Goal: Information Seeking & Learning: Learn about a topic

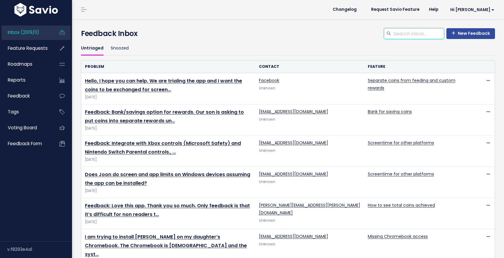
click at [428, 32] on input "search" at bounding box center [418, 33] width 51 height 11
type input "multiple"
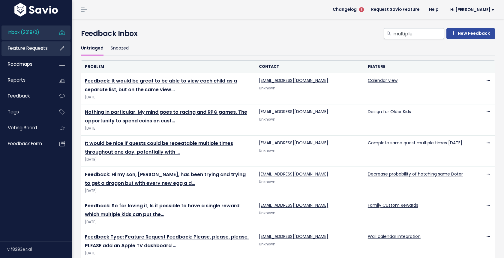
click at [25, 54] on link "Feature Requests" at bounding box center [26, 48] width 48 height 14
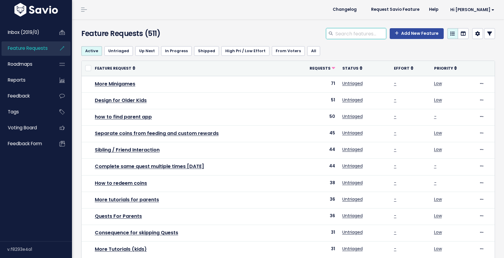
click at [364, 34] on input "search" at bounding box center [360, 33] width 51 height 11
type input "multiple"
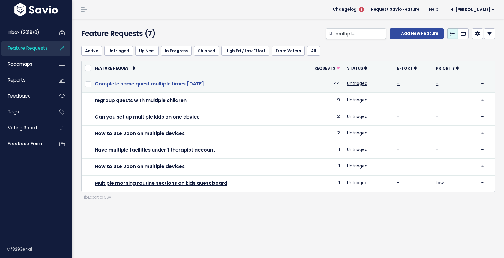
click at [161, 83] on link "Complete same quest multiple times in one day" at bounding box center [149, 83] width 109 height 7
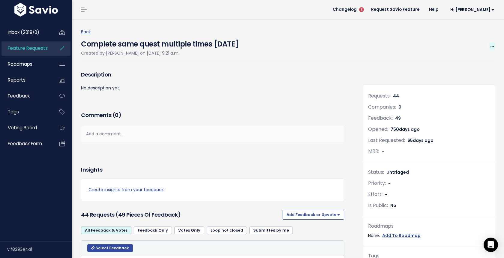
click at [495, 44] on span at bounding box center [492, 47] width 6 height 8
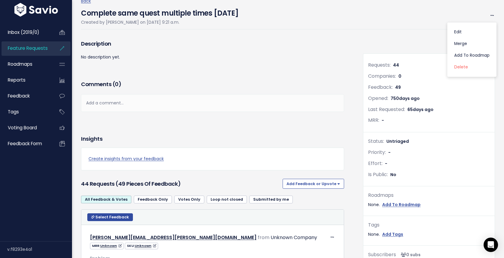
scroll to position [144, 0]
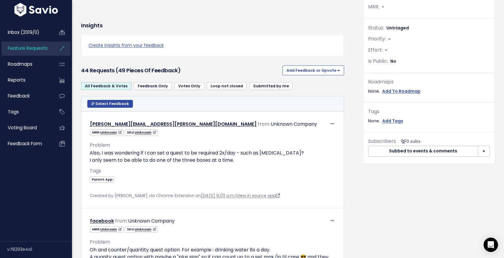
click at [310, 71] on button "Add Feedback or Upvote" at bounding box center [314, 70] width 62 height 10
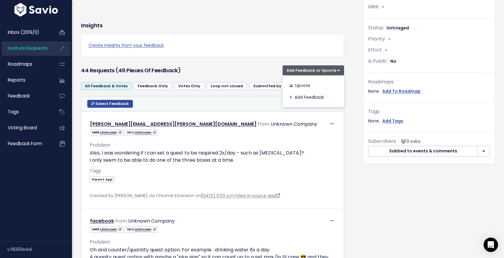
click at [249, 59] on div "Insights Create insights from your feedback" at bounding box center [213, 40] width 272 height 47
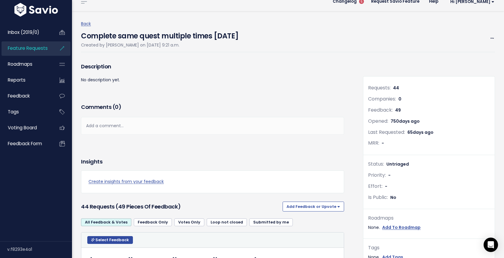
scroll to position [0, 0]
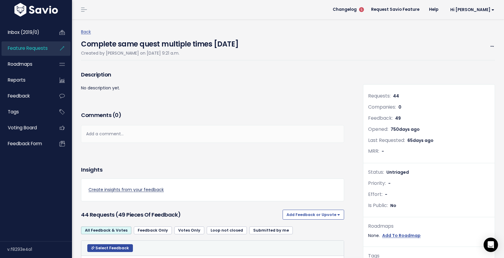
click at [135, 187] on link "Create insights from your feedback" at bounding box center [213, 190] width 248 height 8
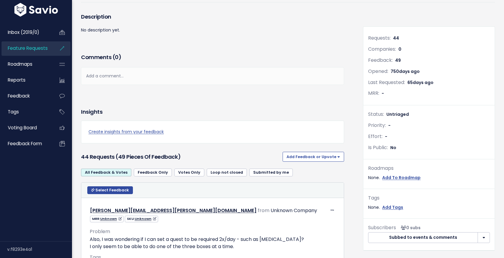
scroll to position [67, 0]
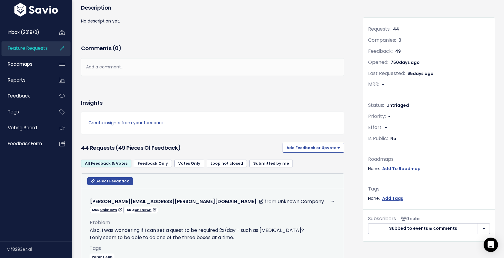
click at [140, 240] on p "Also, I was wondering if I can set a quest to be required 2x/day - such as [MED…" at bounding box center [213, 234] width 246 height 14
click at [140, 240] on p "Also, I was wondering if I can set a quest to be required 2x/day - such as brus…" at bounding box center [213, 234] width 246 height 14
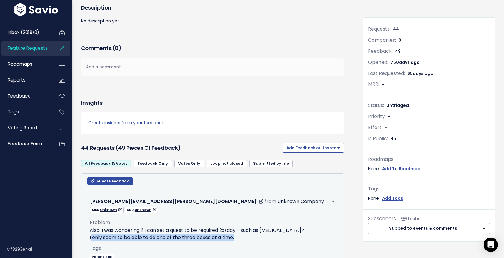
click at [140, 240] on p "Also, I was wondering if I can set a quest to be required 2x/day - such as brus…" at bounding box center [213, 234] width 246 height 14
drag, startPoint x: 248, startPoint y: 233, endPoint x: 145, endPoint y: 231, distance: 103.9
click at [145, 231] on p "Also, I was wondering if I can set a quest to be required 2x/day - such as brus…" at bounding box center [213, 234] width 246 height 14
click at [203, 214] on div "Problem Also, I was wondering if I can set a quest to be required 2x/day - such…" at bounding box center [213, 242] width 246 height 56
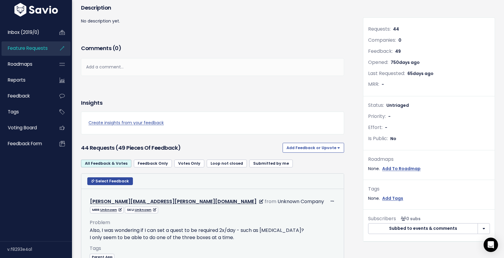
scroll to position [108, 0]
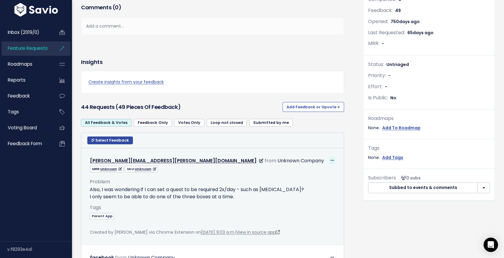
click at [332, 158] on span at bounding box center [333, 161] width 6 height 8
click at [266, 171] on div "MRR: Unknown SKU: Unknown" at bounding box center [212, 169] width 255 height 8
click at [200, 193] on p "Also, I was wondering if I can set a quest to be required 2x/day - such as brus…" at bounding box center [213, 193] width 246 height 14
drag, startPoint x: 239, startPoint y: 195, endPoint x: 87, endPoint y: 191, distance: 151.3
click at [87, 191] on div "Problem Also, I was wondering if I can set a quest to be required 2x/day - such…" at bounding box center [212, 205] width 255 height 64
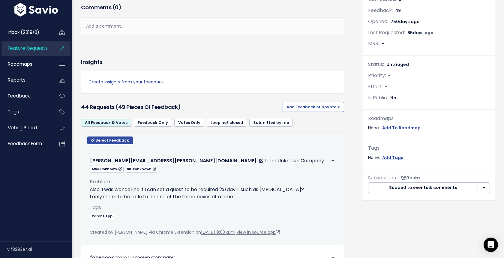
copy p "Also, I was wondering if I can set a quest to be required 2x/day - such as brus…"
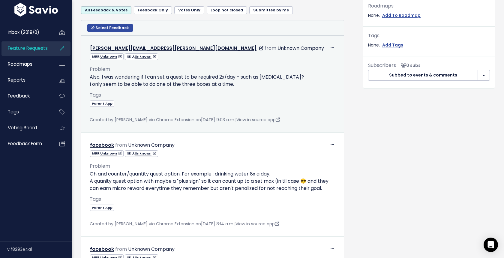
scroll to position [251, 0]
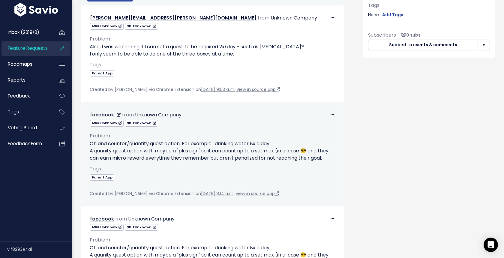
click at [204, 144] on p "Oh and counter/quantity quest option. For example : drinking water 8x a day. A …" at bounding box center [213, 151] width 246 height 22
drag, startPoint x: 326, startPoint y: 157, endPoint x: 88, endPoint y: 146, distance: 238.6
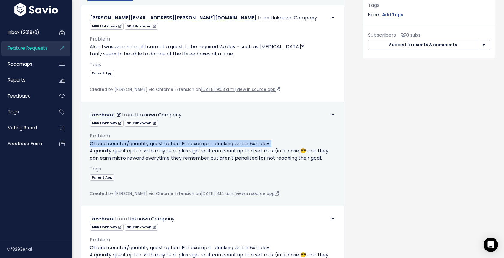
click at [88, 146] on div "Problem Oh and counter/quantity quest option. For example : drinking water 8x a…" at bounding box center [212, 162] width 255 height 71
copy p "Oh and counter/quantity quest option. For example : drinking water 8x a day. A …"
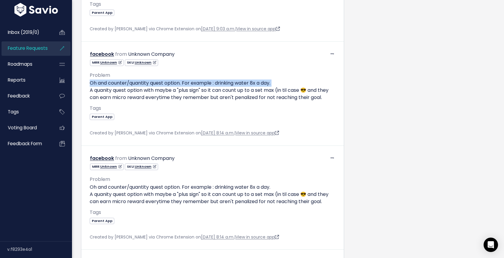
scroll to position [346, 0]
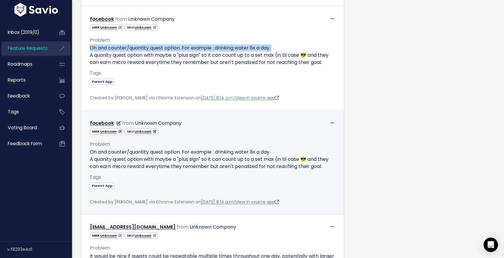
drag, startPoint x: 328, startPoint y: 167, endPoint x: 88, endPoint y: 152, distance: 240.2
click at [88, 152] on div "Problem Oh and counter/quantity quest option. For example : drinking water 8x a…" at bounding box center [212, 170] width 255 height 71
copy p "Oh and counter/quantity quest option. For example : drinking water 8x a day. A …"
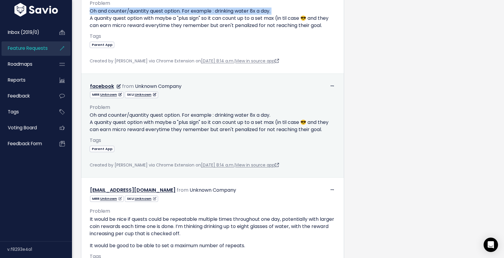
scroll to position [400, 0]
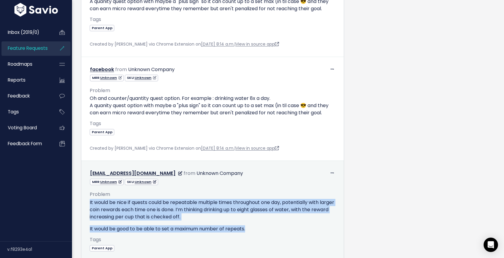
drag, startPoint x: 257, startPoint y: 228, endPoint x: 88, endPoint y: 203, distance: 170.4
click at [88, 203] on div "Problem It would be nice if quests could be repeatable multiple times throughou…" at bounding box center [212, 226] width 255 height 83
copy div "It would be nice if quests could be repeatable multiple times throughout one da…"
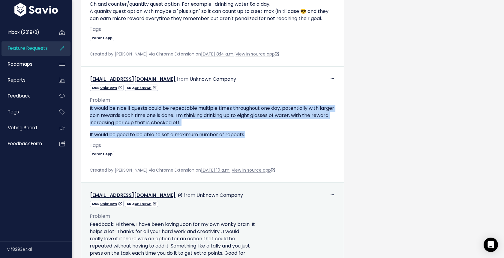
scroll to position [534, 0]
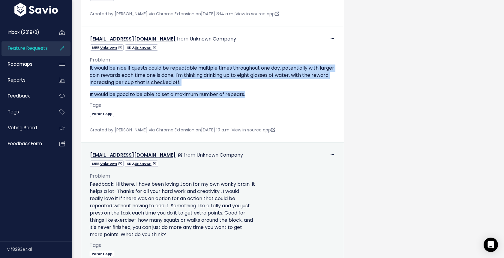
drag, startPoint x: 172, startPoint y: 235, endPoint x: 89, endPoint y: 185, distance: 96.6
click at [89, 185] on div "Problem Feedback: Hi there, I have been loving Joon for my own wonky brain. It …" at bounding box center [212, 220] width 255 height 107
copy p "Feedback: Hi there, I have been loving Joon for my own wonky brain. It helps a …"
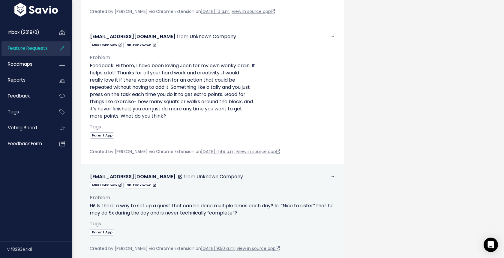
scroll to position [657, 0]
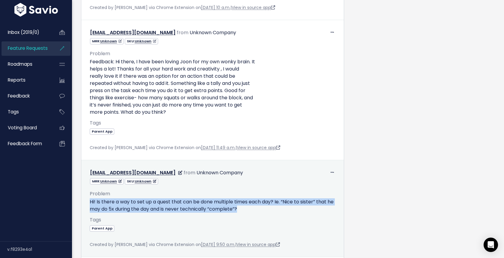
drag, startPoint x: 254, startPoint y: 208, endPoint x: 89, endPoint y: 202, distance: 165.2
click at [89, 202] on div "Problem Hi! Is there a way to set up a quest that can be done multiple times ea…" at bounding box center [212, 217] width 255 height 64
copy p "Hi! Is there a way to set up a quest that can be done multiple times each day? …"
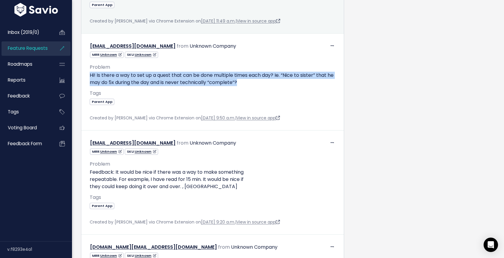
scroll to position [795, 0]
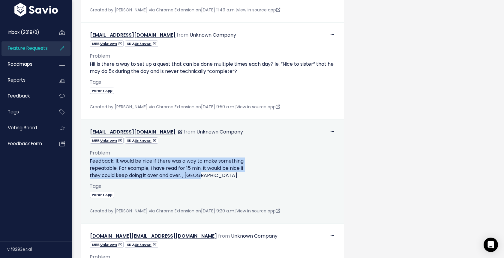
drag, startPoint x: 211, startPoint y: 173, endPoint x: 87, endPoint y: 163, distance: 124.4
click at [87, 163] on div "Problem Feedback: It would be nice if there was a way to make something repeata…" at bounding box center [212, 179] width 255 height 71
copy p "Feedback: It would be nice if there was a way to make something repeatable. For…"
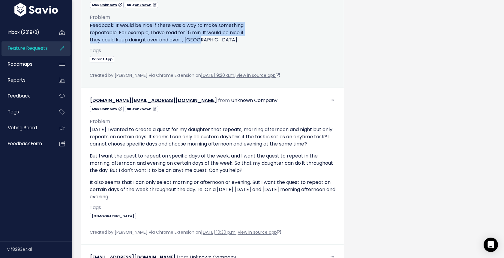
scroll to position [970, 0]
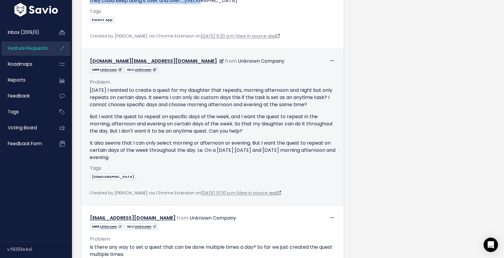
drag, startPoint x: 157, startPoint y: 157, endPoint x: 88, endPoint y: 91, distance: 96.4
click at [88, 91] on div "Problem Today I wanted to create a quest for my daughter that repeats, morning …" at bounding box center [212, 135] width 255 height 124
copy div "Today I wanted to create a quest for my daughter that repeats, morning afternoo…"
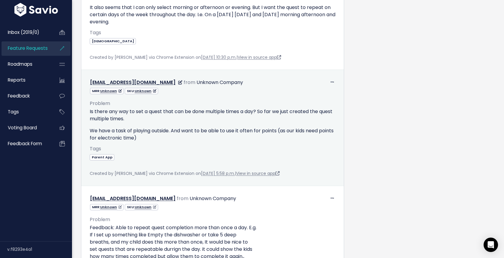
scroll to position [1116, 0]
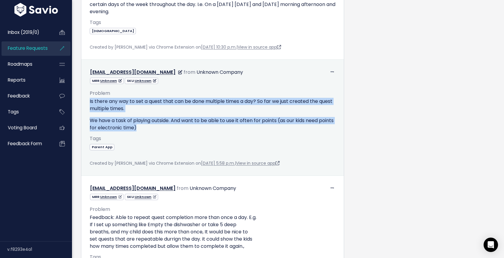
drag, startPoint x: 161, startPoint y: 131, endPoint x: 86, endPoint y: 103, distance: 79.3
click at [86, 103] on div "Problem Is there any way to set a quest that can be done multiple times a day? …" at bounding box center [212, 125] width 255 height 83
copy div "Is there any way to set a quest that can be done multiple times a day? So far w…"
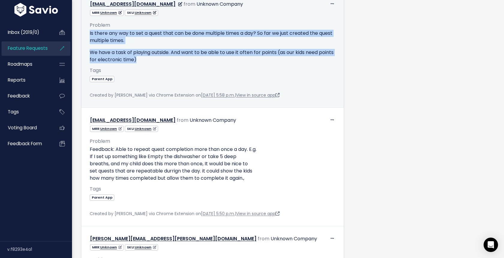
scroll to position [1207, 0]
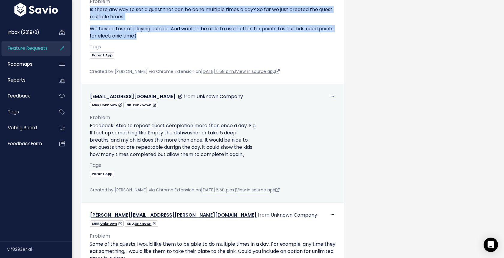
drag, startPoint x: 251, startPoint y: 153, endPoint x: 86, endPoint y: 124, distance: 167.3
click at [86, 124] on div "Problem Feedback: Able to repeat quest completion more than once a day. E.g. If…" at bounding box center [212, 151] width 255 height 85
copy p "Feedback: Able to repeat quest completion more than once a day. E.g. If I set u…"
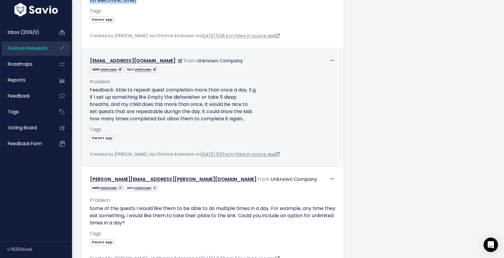
scroll to position [1246, 0]
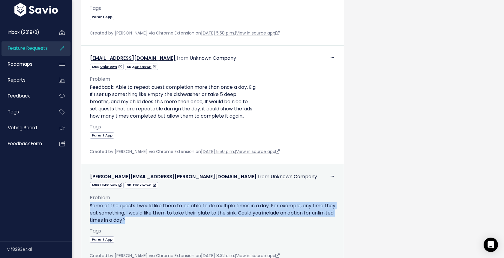
drag, startPoint x: 158, startPoint y: 220, endPoint x: 81, endPoint y: 208, distance: 77.8
click at [81, 208] on td "Edit Delete susan.veazie@gmail.com from Unknown Company Tags" at bounding box center [212, 216] width 263 height 104
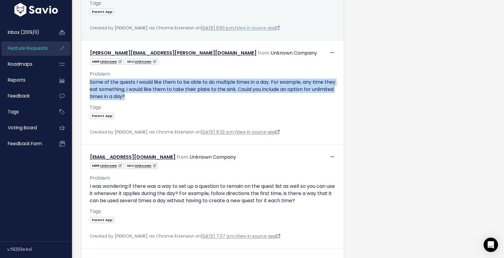
scroll to position [1398, 0]
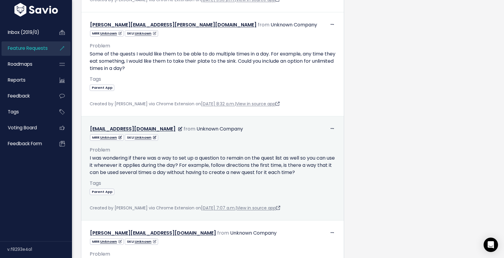
click at [135, 165] on p "I was wondering if there was a way to set up a question to remain on the quest …" at bounding box center [213, 166] width 246 height 22
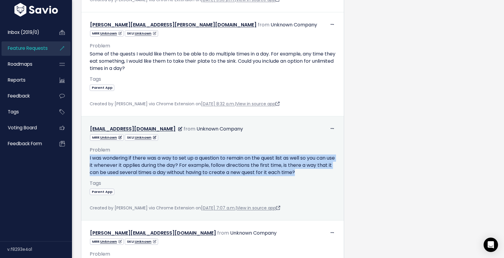
click at [135, 165] on p "I was wondering if there was a way to set up a question to remain on the quest …" at bounding box center [213, 166] width 246 height 22
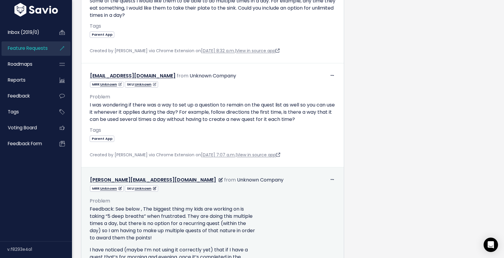
click at [165, 223] on p "Feedback: See below , The biggest thing my kids are working on is taking “5 dee…" at bounding box center [213, 224] width 246 height 36
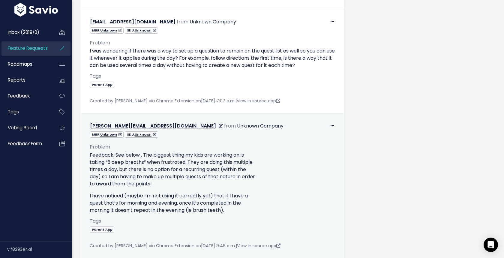
scroll to position [1514, 0]
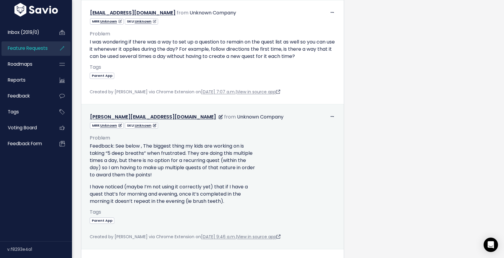
drag, startPoint x: 230, startPoint y: 199, endPoint x: 89, endPoint y: 147, distance: 149.9
click at [90, 147] on div "Feedback: See below , The biggest thing my kids are working on is taking “5 dee…" at bounding box center [213, 174] width 246 height 62
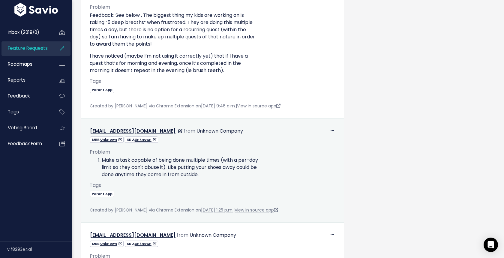
scroll to position [1653, 0]
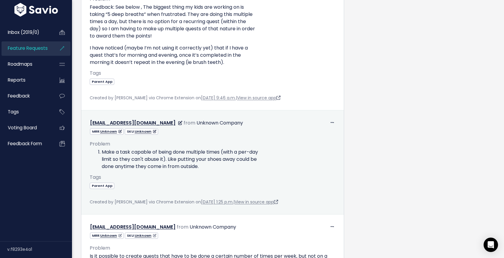
drag, startPoint x: 217, startPoint y: 166, endPoint x: 93, endPoint y: 153, distance: 124.4
click at [93, 153] on ol "Make a task capable of being done multiple times (with a per-day limit so they …" at bounding box center [213, 160] width 246 height 22
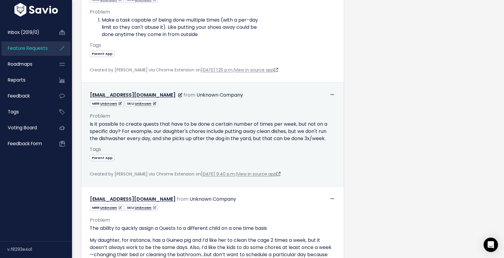
scroll to position [1789, 0]
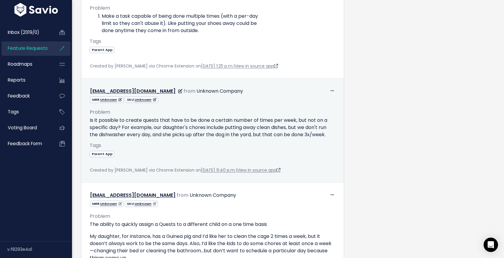
click at [179, 130] on p "Is it possible to create quests that have to be done a certain number of times …" at bounding box center [213, 128] width 246 height 22
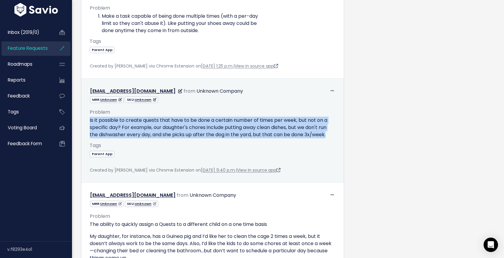
click at [179, 130] on p "Is it possible to create quests that have to be done a certain number of times …" at bounding box center [213, 128] width 246 height 22
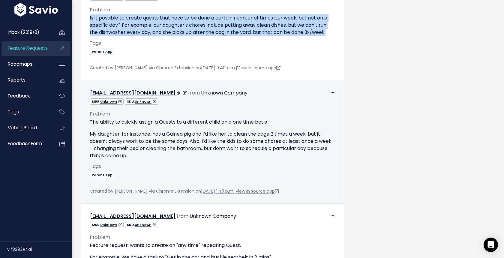
scroll to position [1903, 0]
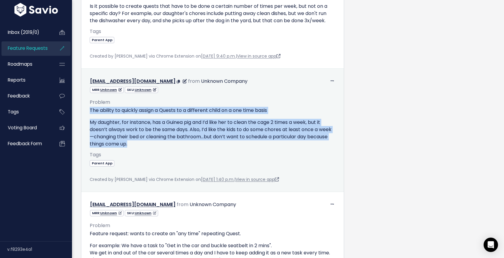
drag, startPoint x: 138, startPoint y: 143, endPoint x: 87, endPoint y: 113, distance: 59.1
click at [87, 113] on div "Problem The ability to quickly assign a Quests to a different child on a one ti…" at bounding box center [212, 138] width 255 height 90
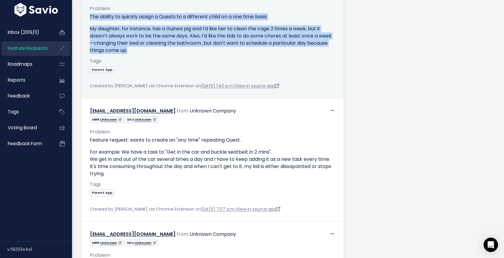
scroll to position [2036, 0]
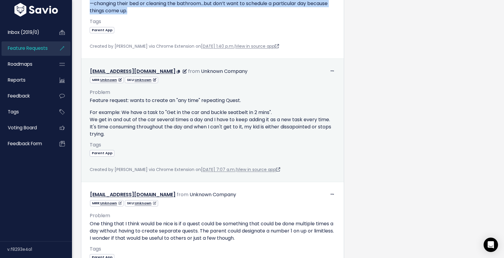
drag, startPoint x: 137, startPoint y: 134, endPoint x: 89, endPoint y: 102, distance: 58.4
click at [89, 102] on div "Problem Feature request: wants to create an "any time" repeating Quest. For exa…" at bounding box center [212, 128] width 255 height 90
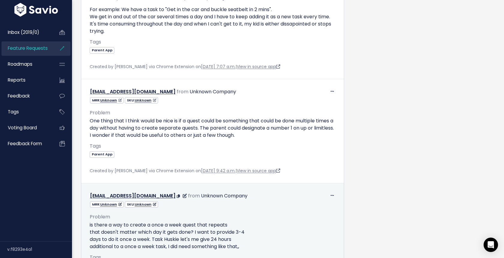
scroll to position [2160, 0]
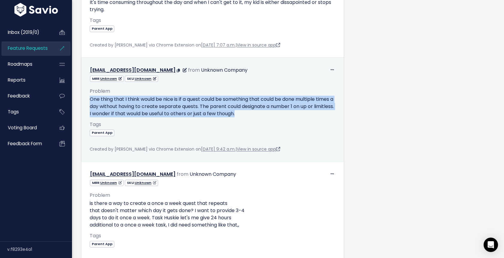
drag, startPoint x: 260, startPoint y: 114, endPoint x: 88, endPoint y: 100, distance: 172.5
click at [88, 100] on div "Problem One thing that I think would be nice is if a quest could be something t…" at bounding box center [212, 117] width 255 height 71
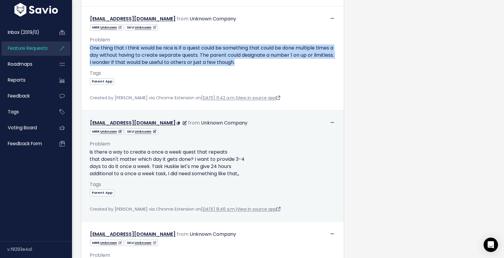
scroll to position [2215, 0]
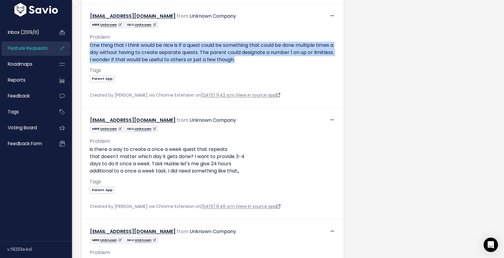
drag, startPoint x: 244, startPoint y: 170, endPoint x: 80, endPoint y: 150, distance: 165.5
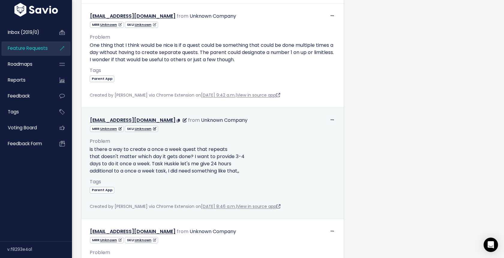
click at [166, 161] on p "is there a way to create a once a week quest that repeats that doesn't matter w…" at bounding box center [213, 160] width 246 height 29
drag, startPoint x: 247, startPoint y: 172, endPoint x: 89, endPoint y: 150, distance: 159.3
click at [89, 150] on div "Problem is there a way to create a once a week quest that repeats that doesn't …" at bounding box center [212, 171] width 255 height 78
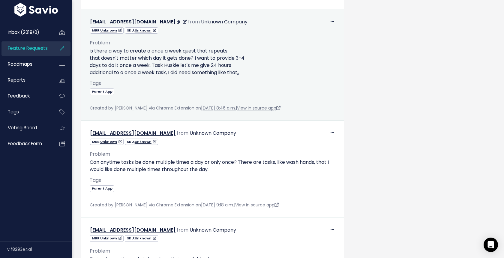
scroll to position [2377, 0]
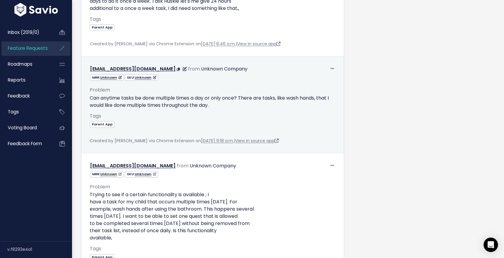
click at [150, 99] on p "Can anytime tasks be done multiple times a day or only once? There are tasks, l…" at bounding box center [213, 102] width 246 height 14
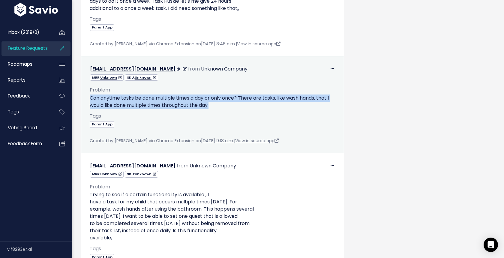
click at [150, 99] on p "Can anytime tasks be done multiple times a day or only once? There are tasks, l…" at bounding box center [213, 102] width 246 height 14
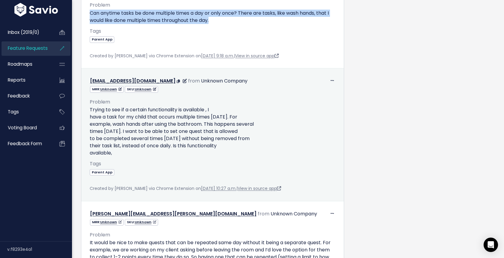
scroll to position [2468, 0]
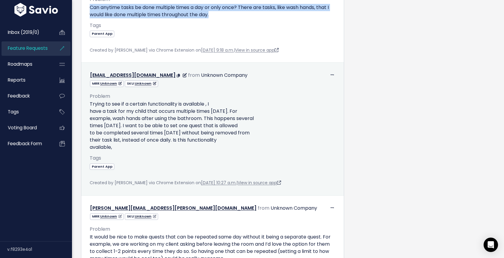
drag, startPoint x: 220, startPoint y: 141, endPoint x: 115, endPoint y: 113, distance: 108.9
click at [115, 113] on p "Trying to see if a certain functionality is available , I have a task for my ch…" at bounding box center [213, 126] width 246 height 50
drag, startPoint x: 117, startPoint y: 150, endPoint x: 88, endPoint y: 106, distance: 52.8
click at [88, 106] on div "Problem Trying to see if a certain functionality is available , I have a task f…" at bounding box center [212, 137] width 255 height 100
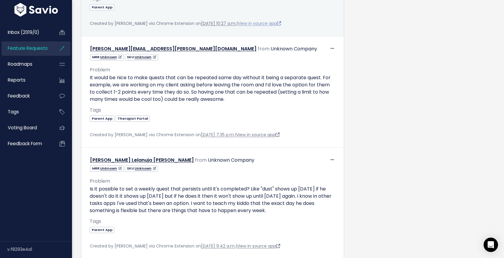
scroll to position [2643, 0]
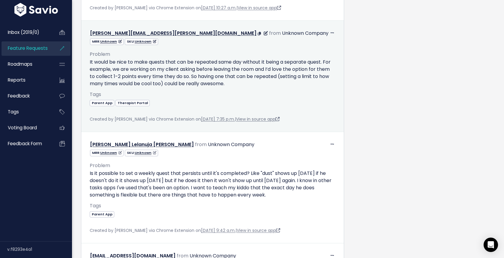
click at [193, 83] on p "It would be nice to make quests that can be repeated same day without it being …" at bounding box center [213, 73] width 246 height 29
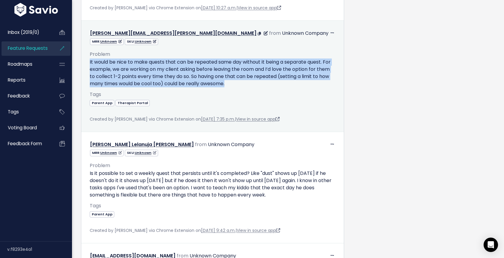
click at [193, 83] on p "It would be nice to make quests that can be repeated same day without it being …" at bounding box center [213, 73] width 246 height 29
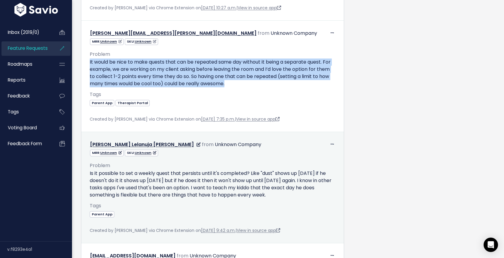
scroll to position [2691, 0]
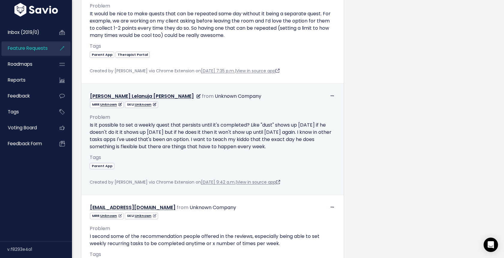
click at [169, 133] on p "Is it possible to set a weekly quest that persists until it's completed? Like "…" at bounding box center [213, 136] width 246 height 29
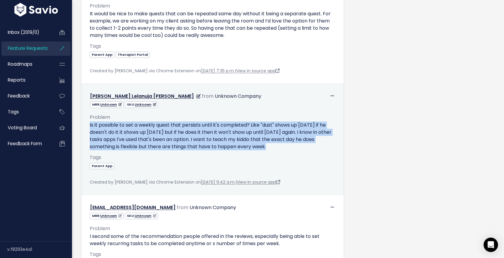
click at [169, 133] on p "Is it possible to set a weekly quest that persists until it's completed? Like "…" at bounding box center [213, 136] width 246 height 29
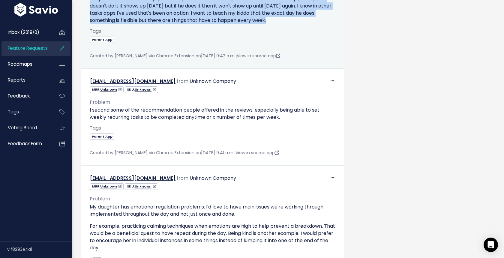
scroll to position [2841, 0]
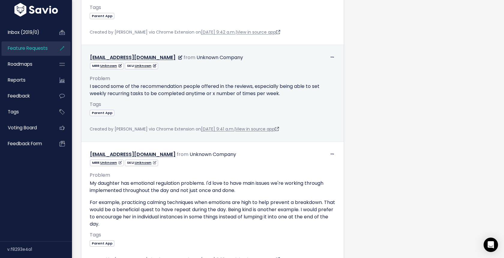
click at [185, 91] on p "I second some of the recommendation people offered in the reviews, especially b…" at bounding box center [213, 90] width 246 height 14
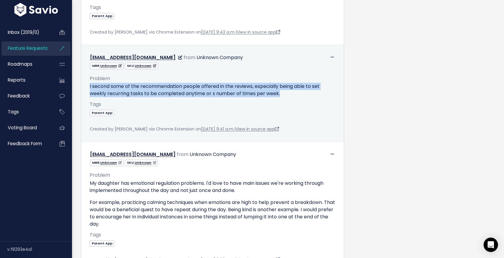
click at [185, 91] on p "I second some of the recommendation people offered in the reviews, especially b…" at bounding box center [213, 90] width 246 height 14
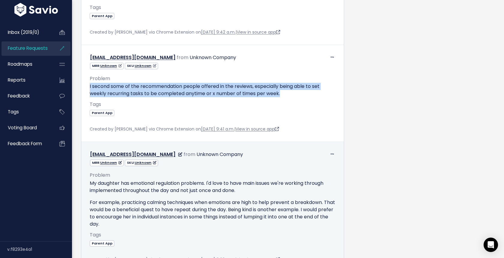
scroll to position [2939, 0]
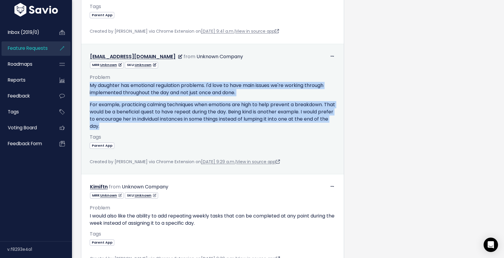
drag, startPoint x: 116, startPoint y: 126, endPoint x: 86, endPoint y: 88, distance: 49.5
click at [86, 88] on div "Problem My daughter has emotional regulation problems. I'd love to have main is…" at bounding box center [212, 116] width 255 height 97
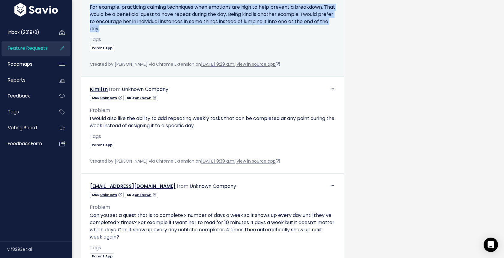
scroll to position [3080, 0]
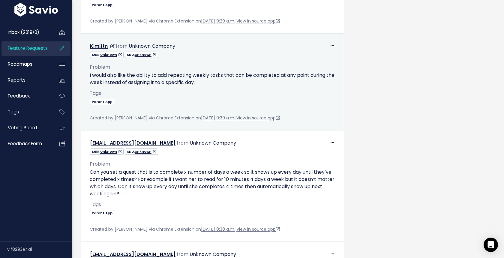
click at [182, 81] on p "I would also like the ability to add repeating weekly tasks that can be complet…" at bounding box center [213, 79] width 246 height 14
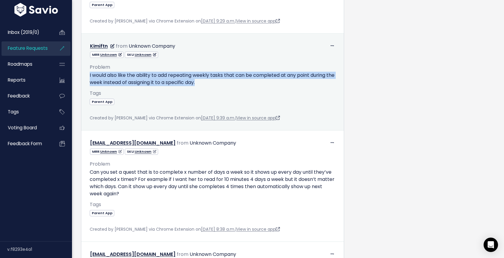
click at [182, 81] on p "I would also like the ability to add repeating weekly tasks that can be complet…" at bounding box center [213, 79] width 246 height 14
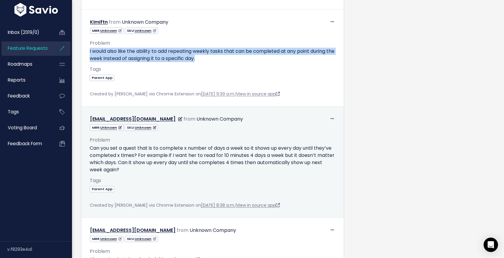
scroll to position [3131, 0]
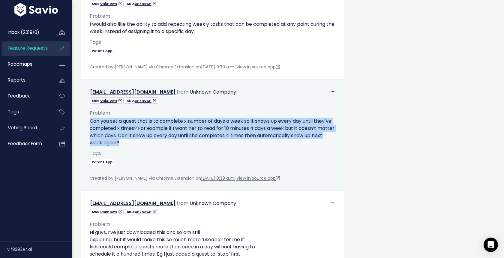
drag, startPoint x: 125, startPoint y: 140, endPoint x: 84, endPoint y: 122, distance: 44.6
click at [84, 122] on td "Edit Delete morganmasterman@gmail.com from Unknown Company" at bounding box center [212, 135] width 263 height 111
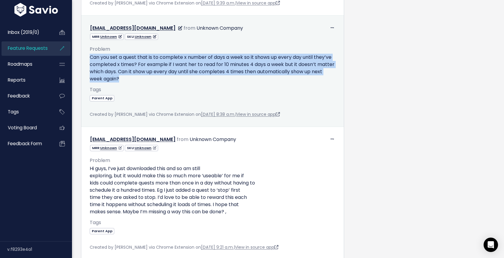
scroll to position [3200, 0]
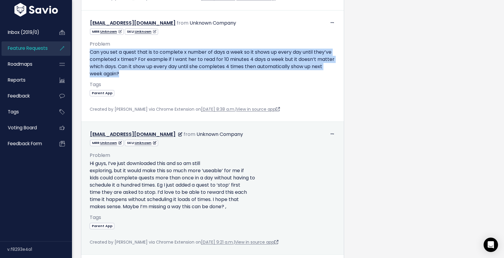
drag, startPoint x: 231, startPoint y: 207, endPoint x: 85, endPoint y: 165, distance: 151.7
click at [85, 165] on div "Problem Hi guys, I’ve just downloaded this and so am still exploring, but it wo…" at bounding box center [212, 196] width 255 height 100
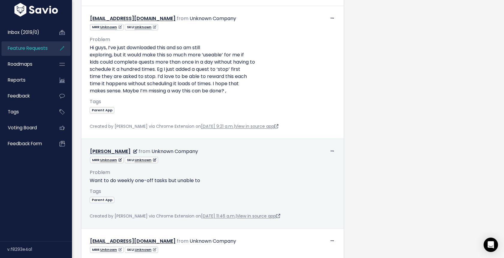
scroll to position [3321, 0]
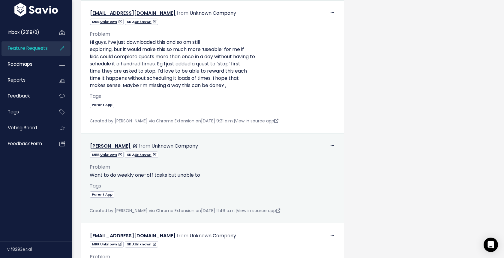
click at [178, 176] on p "Want to do weekly one-off tasks but unable to" at bounding box center [213, 175] width 246 height 7
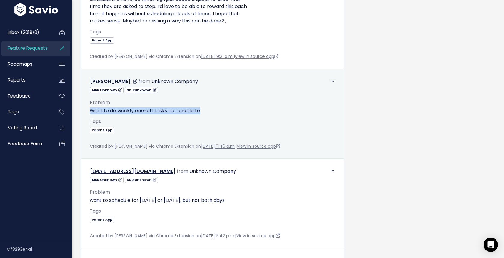
scroll to position [3403, 0]
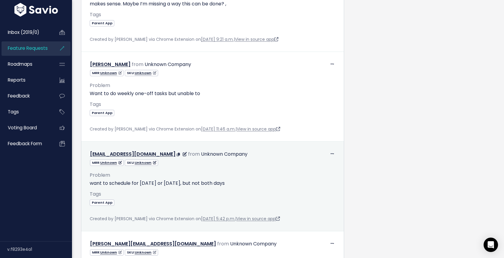
click at [132, 182] on p "want to schedule for [DATE] or [DATE], but not both days" at bounding box center [213, 183] width 246 height 7
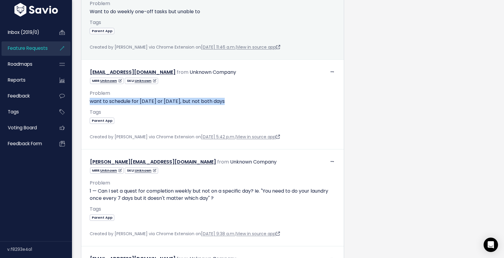
scroll to position [3522, 0]
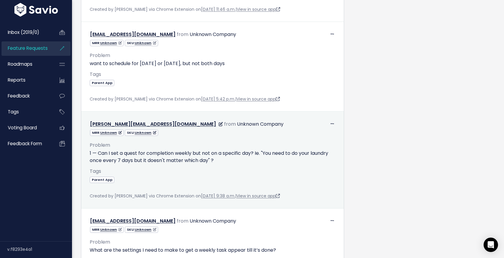
click at [192, 161] on p "1 — Can I set a quest for completion weekly but not on a specific day? Ie. "You…" at bounding box center [213, 157] width 246 height 14
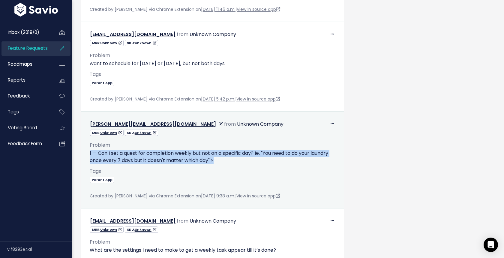
click at [192, 161] on p "1 — Can I set a quest for completion weekly but not on a specific day? Ie. "You…" at bounding box center [213, 157] width 246 height 14
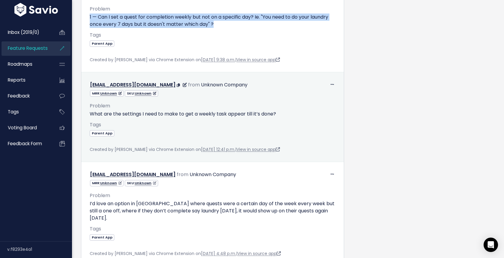
scroll to position [3666, 0]
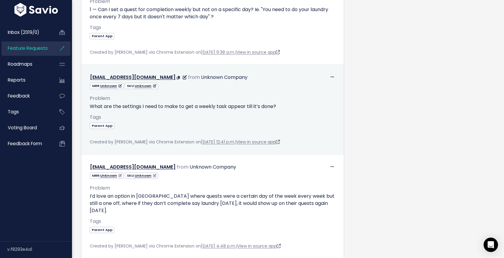
click at [174, 106] on p "What are the settings I need to make to get a weekly task appear till it’s done?" at bounding box center [213, 106] width 246 height 7
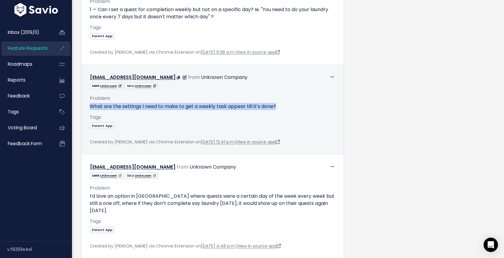
click at [174, 106] on p "What are the settings I need to make to get a weekly task appear till it’s done?" at bounding box center [213, 106] width 246 height 7
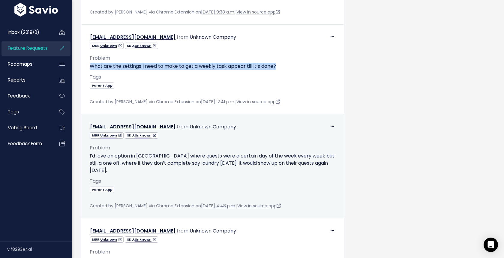
scroll to position [3741, 0]
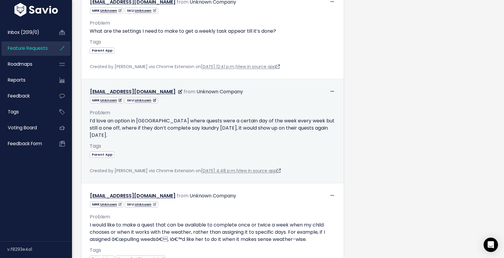
click at [184, 128] on p "I’d love an option in [GEOGRAPHIC_DATA] where quests were a certain day of the …" at bounding box center [213, 128] width 246 height 22
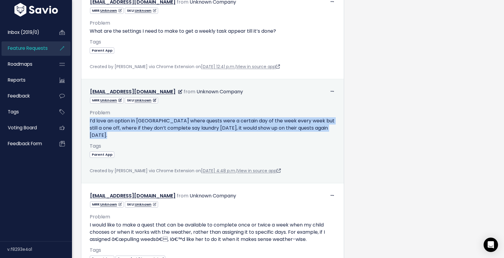
click at [184, 128] on p "I’d love an option in [GEOGRAPHIC_DATA] where quests were a certain day of the …" at bounding box center [213, 128] width 246 height 22
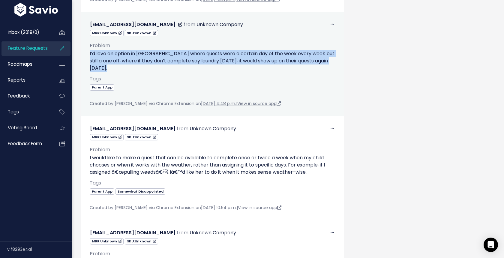
scroll to position [3817, 0]
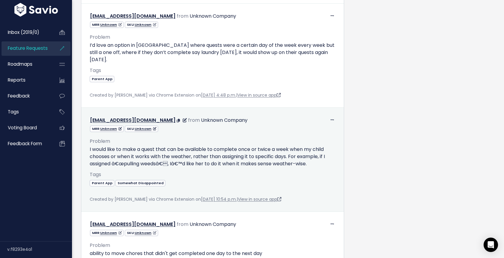
click at [194, 155] on p "I would like to make a quest that can be available to complete once or twice a …" at bounding box center [213, 157] width 246 height 22
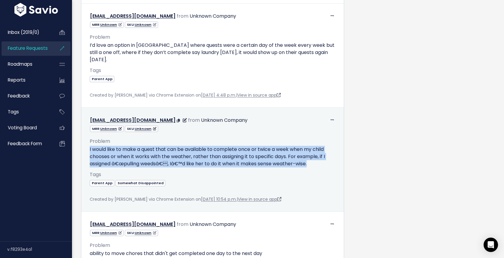
click at [194, 155] on p "I would like to make a quest that can be available to complete once or twice a …" at bounding box center [213, 157] width 246 height 22
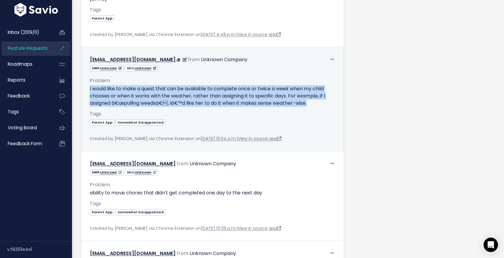
scroll to position [3899, 0]
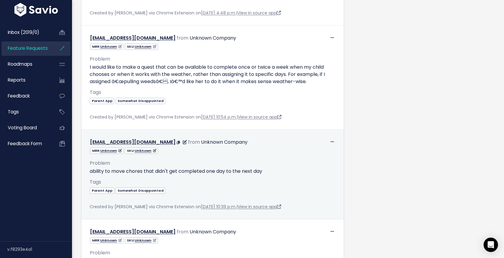
click at [168, 173] on p "ability to move chores that didn't get completed one day to the next day" at bounding box center [213, 171] width 246 height 7
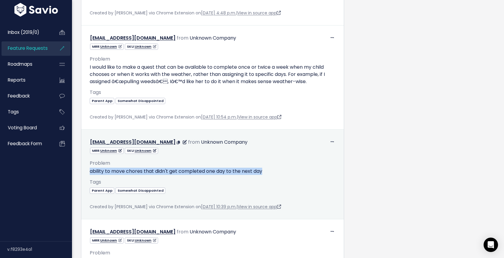
click at [168, 173] on p "ability to move chores that didn't get completed one day to the next day" at bounding box center [213, 171] width 246 height 7
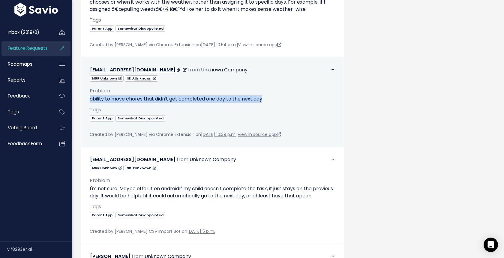
scroll to position [3991, 0]
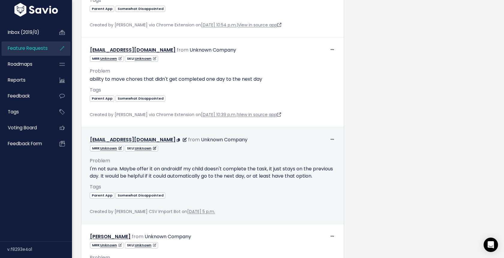
click at [143, 174] on p "I'm not sure. Maybe offer it on androidIf my child doesn't complete the task, i…" at bounding box center [213, 172] width 246 height 14
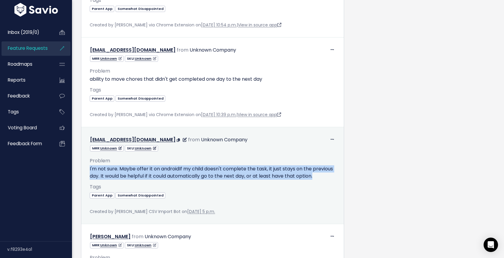
click at [143, 174] on p "I'm not sure. Maybe offer it on androidIf my child doesn't complete the task, i…" at bounding box center [213, 172] width 246 height 14
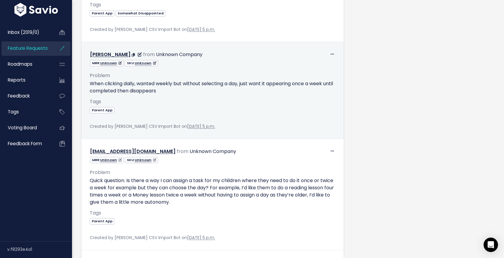
scroll to position [4174, 0]
click at [153, 92] on p "When clicking daily, wanted weekly but without selecting a day, just want it ap…" at bounding box center [213, 87] width 246 height 14
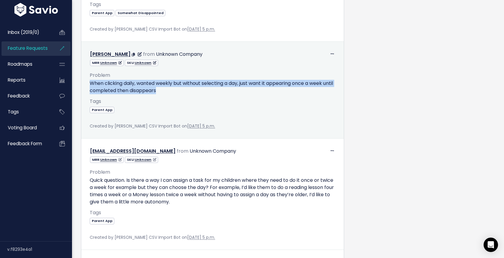
click at [153, 92] on p "When clicking daily, wanted weekly but without selecting a day, just want it ap…" at bounding box center [213, 87] width 246 height 14
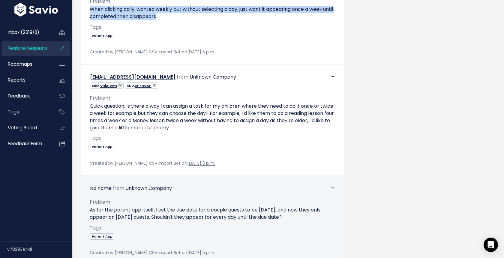
scroll to position [4266, 0]
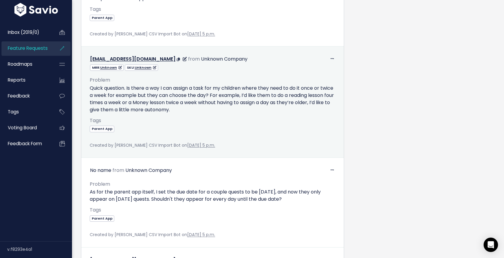
click at [151, 98] on p "Quick question. Is there a way I can assign a task for my children where they n…" at bounding box center [213, 99] width 246 height 29
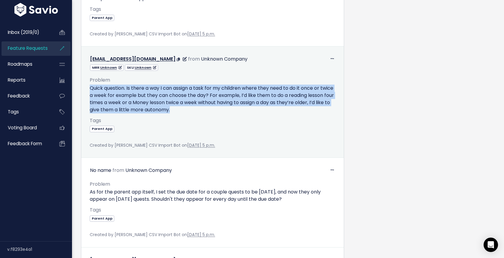
click at [151, 98] on p "Quick question. Is there a way I can assign a task for my children where they n…" at bounding box center [213, 99] width 246 height 29
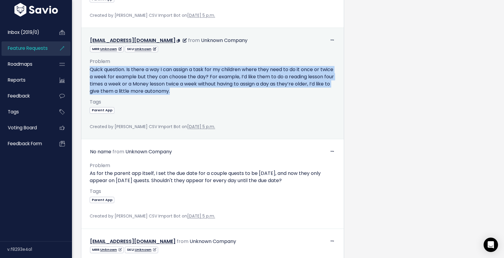
scroll to position [4299, 0]
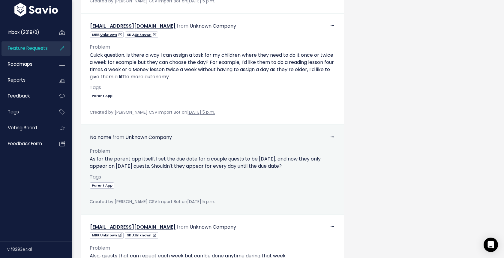
click at [149, 159] on p "As for the parent app itself, I set the due date for a couple quests to be [DAT…" at bounding box center [213, 162] width 246 height 14
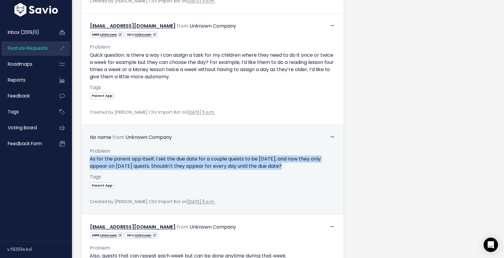
click at [149, 159] on p "As for the parent app itself, I set the due date for a couple quests to be [DAT…" at bounding box center [213, 162] width 246 height 14
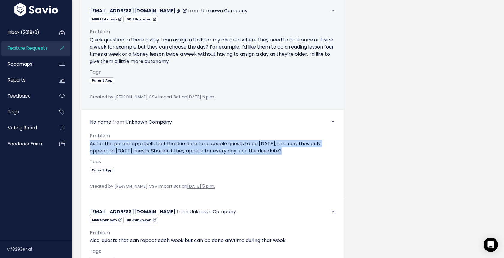
scroll to position [4331, 0]
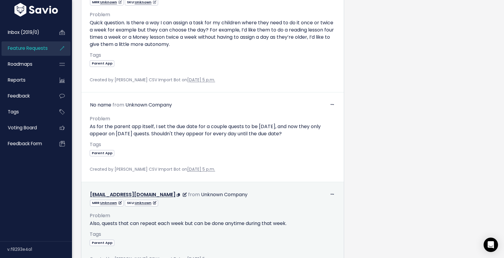
click at [139, 219] on div "Problem Also, quests that can repeat each week but can be done anytime during t…" at bounding box center [213, 231] width 246 height 49
click at [141, 226] on p "Also, quests that can repeat each week but can be done anytime during that week." at bounding box center [213, 223] width 246 height 7
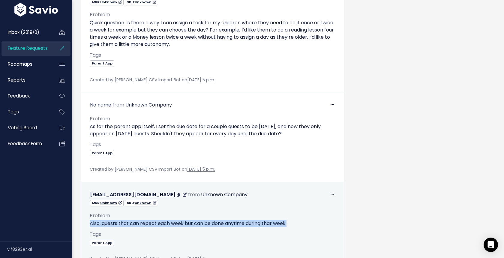
click at [141, 226] on p "Also, quests that can repeat each week but can be done anytime during that week." at bounding box center [213, 223] width 246 height 7
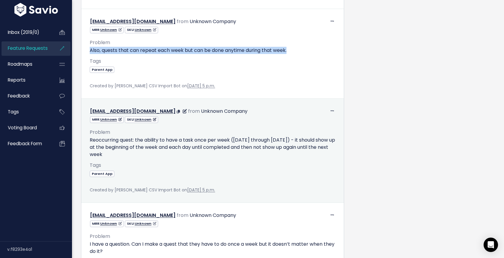
scroll to position [4526, 0]
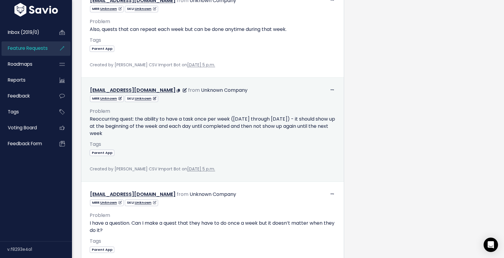
click at [169, 120] on p "Reoccurring quest: the ability to have a task once per week ([DATE] through [DA…" at bounding box center [213, 127] width 246 height 22
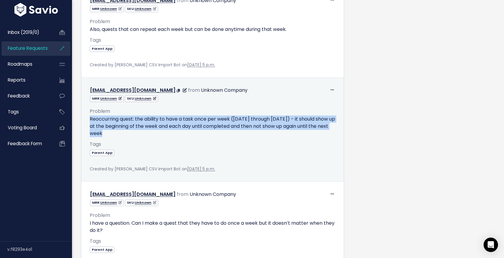
click at [169, 120] on p "Reoccurring quest: the ability to have a task once per week ([DATE] through [DA…" at bounding box center [213, 127] width 246 height 22
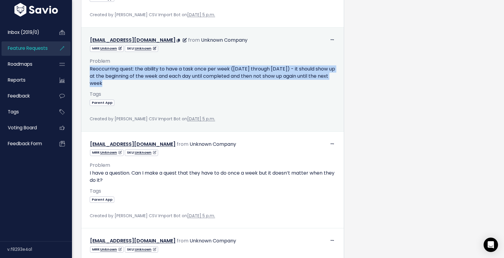
scroll to position [4591, 0]
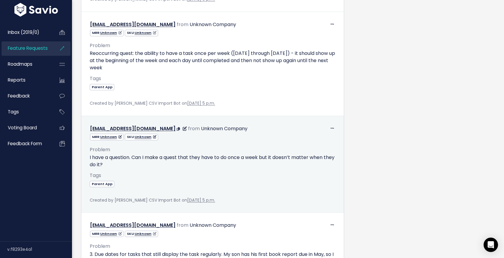
click at [206, 158] on p "I have a question. Can I make a quest that they have to do once a week but it d…" at bounding box center [213, 161] width 246 height 14
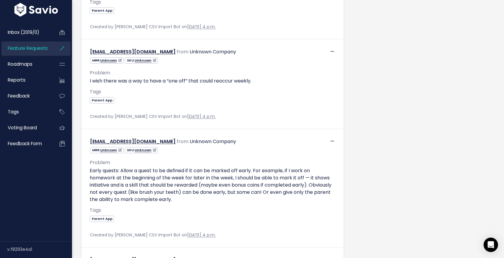
scroll to position [5309, 0]
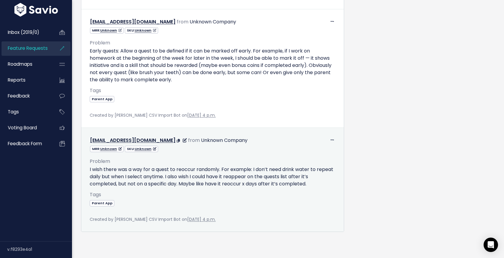
click at [215, 180] on p "I wish there was a way for a quest to reoccur randomly. For example: I don’t ne…" at bounding box center [213, 177] width 246 height 22
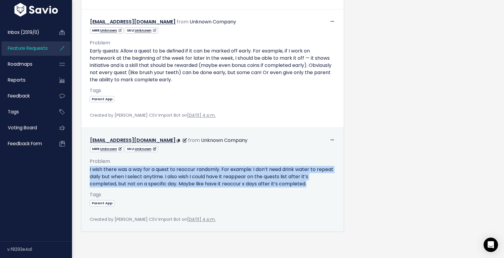
click at [215, 180] on p "I wish there was a way for a quest to reoccur randomly. For example: I don’t ne…" at bounding box center [213, 177] width 246 height 22
